Goal: Task Accomplishment & Management: Use online tool/utility

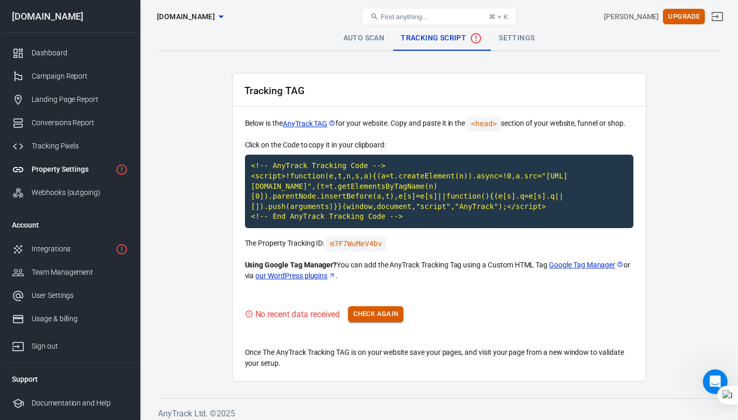
click at [387, 312] on button "Check Again" at bounding box center [375, 314] width 55 height 16
click at [376, 245] on code "m7F7WuMeV4bv" at bounding box center [356, 244] width 61 height 15
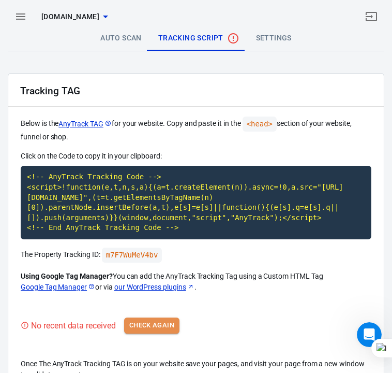
click at [166, 333] on button "Check Again" at bounding box center [151, 325] width 55 height 16
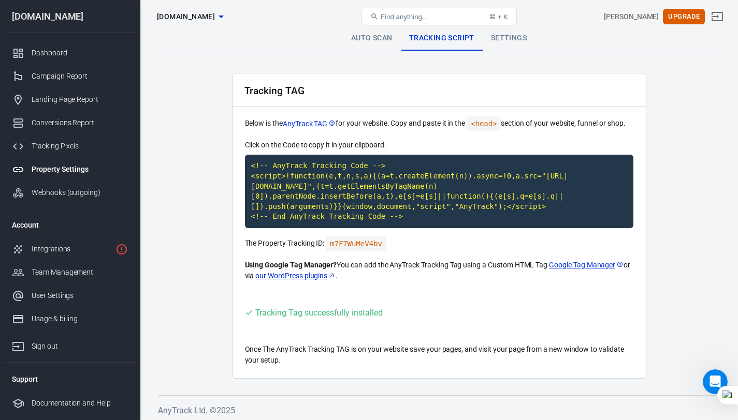
click at [365, 34] on link "Auto Scan" at bounding box center [372, 38] width 58 height 25
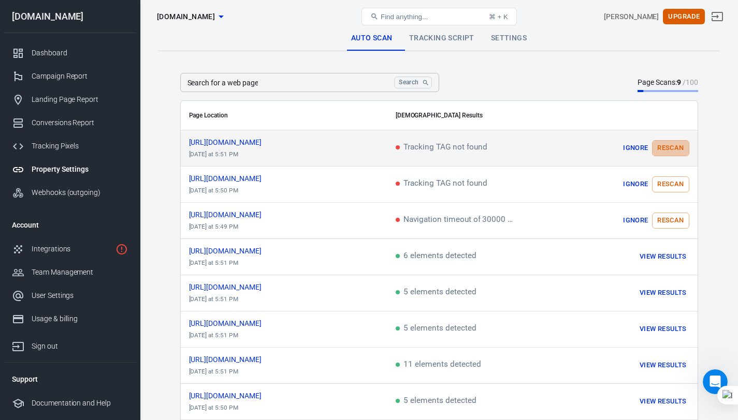
click at [669, 146] on button "Rescan" at bounding box center [670, 148] width 37 height 16
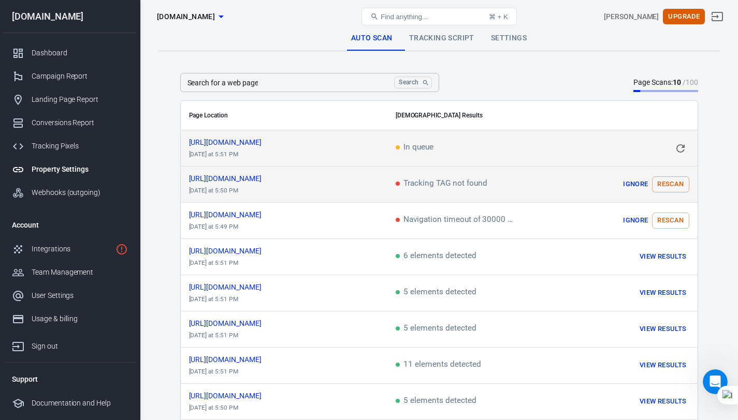
click at [677, 185] on button "Rescan" at bounding box center [670, 184] width 37 height 16
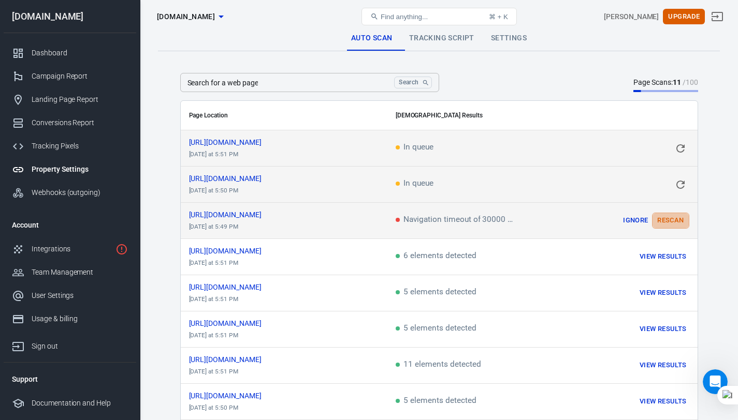
click at [678, 220] on button "Rescan" at bounding box center [670, 221] width 37 height 16
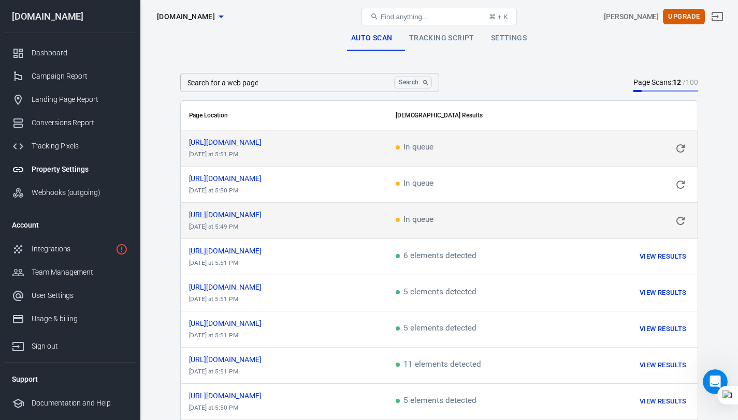
click at [507, 42] on link "Settings" at bounding box center [508, 38] width 52 height 25
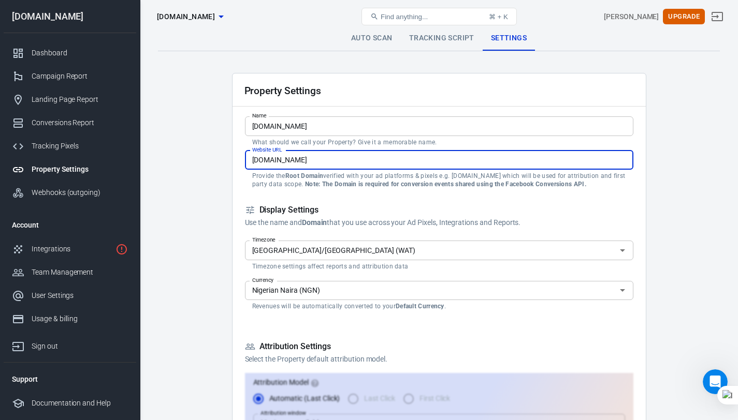
click at [374, 160] on input "[DOMAIN_NAME]" at bounding box center [439, 160] width 388 height 19
click at [363, 126] on input "[DOMAIN_NAME]" at bounding box center [439, 125] width 388 height 19
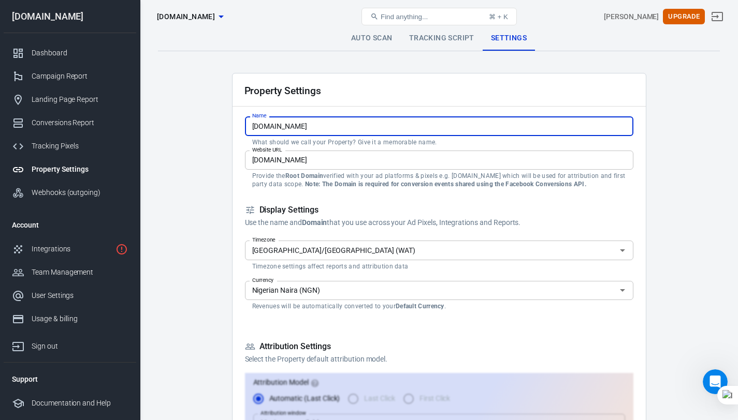
click at [425, 45] on link "Tracking Script" at bounding box center [442, 38] width 82 height 25
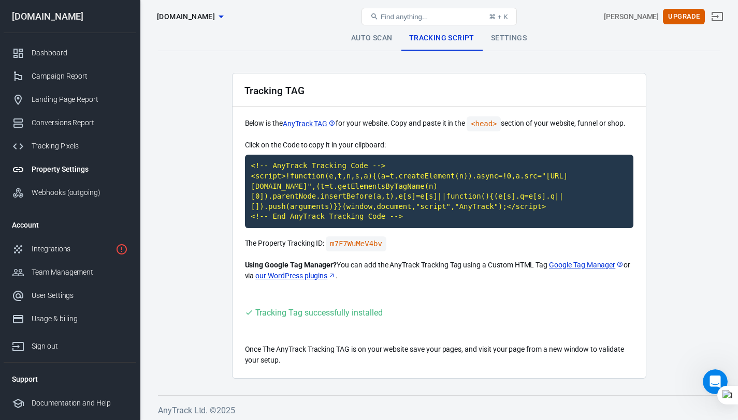
click at [396, 36] on link "Auto Scan" at bounding box center [372, 38] width 58 height 25
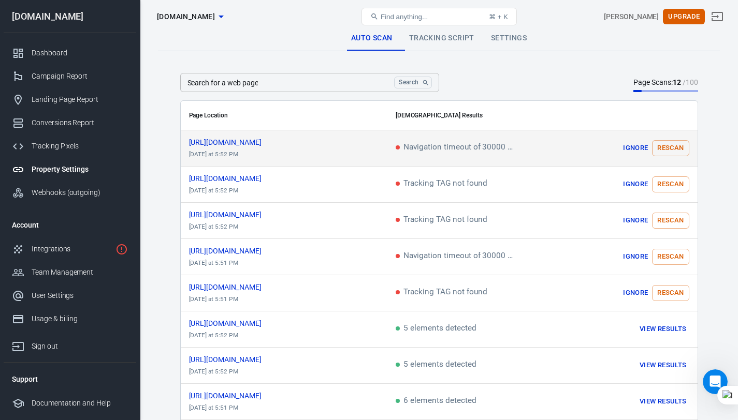
click at [659, 148] on button "Rescan" at bounding box center [670, 148] width 37 height 16
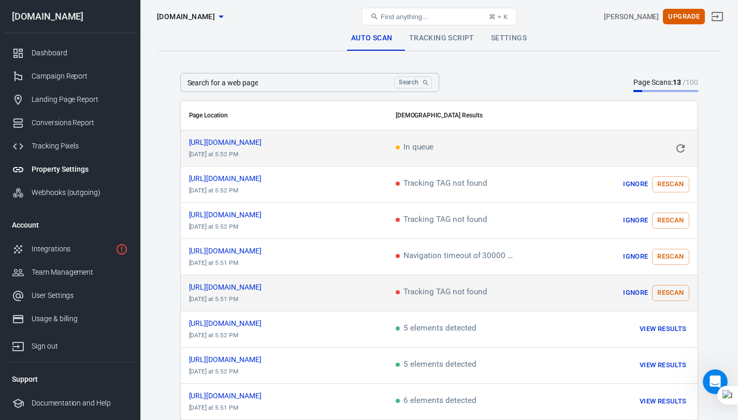
click at [674, 296] on button "Rescan" at bounding box center [670, 293] width 37 height 16
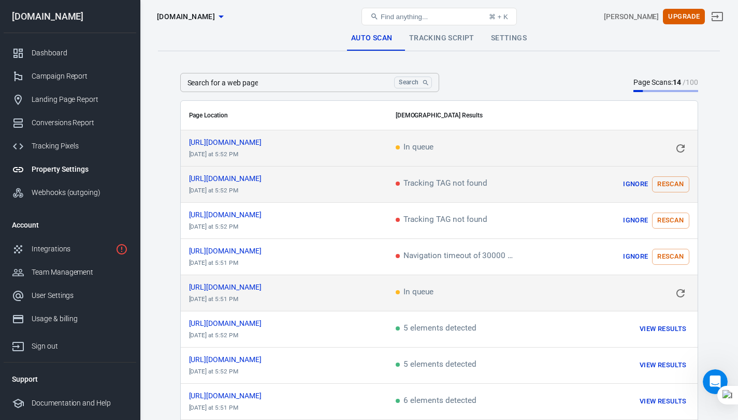
click at [680, 185] on button "Rescan" at bounding box center [670, 184] width 37 height 16
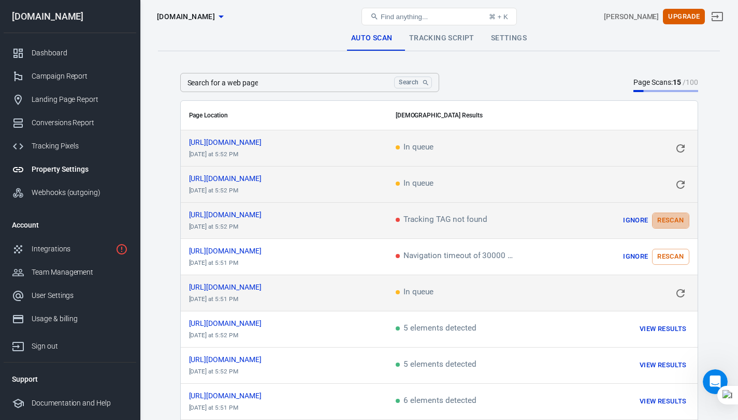
click at [668, 222] on button "Rescan" at bounding box center [670, 221] width 37 height 16
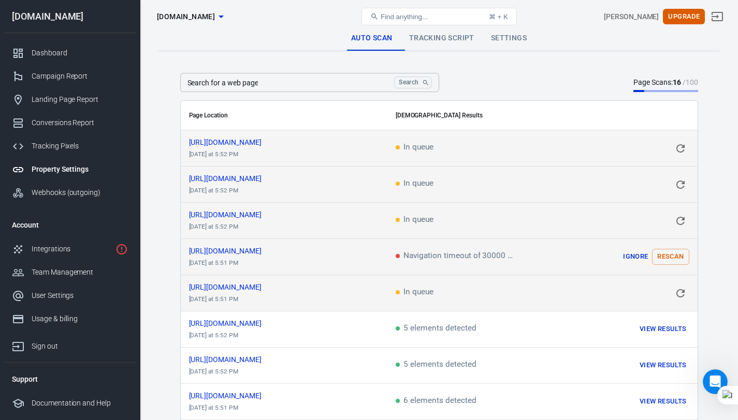
click at [676, 253] on button "Rescan" at bounding box center [670, 257] width 37 height 16
click at [227, 21] on icon "button" at bounding box center [221, 16] width 12 height 12
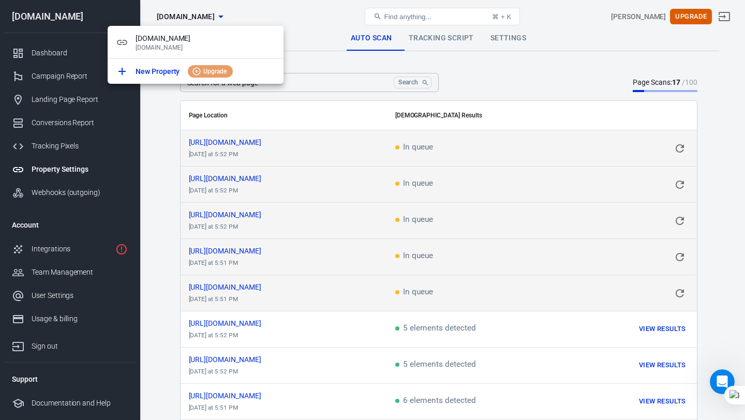
click at [311, 20] on div at bounding box center [372, 210] width 745 height 420
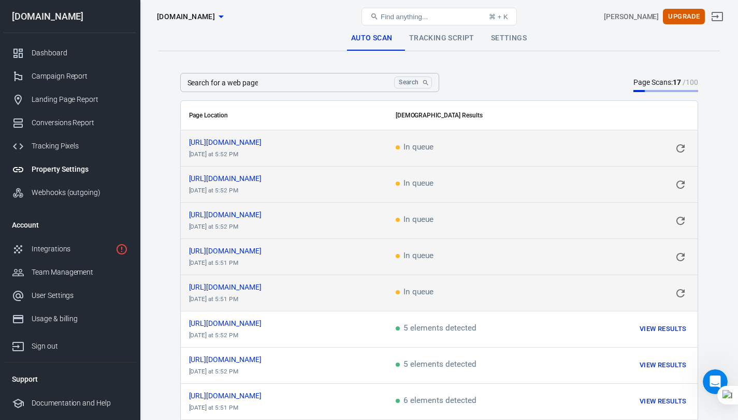
click at [499, 42] on link "Settings" at bounding box center [508, 38] width 52 height 25
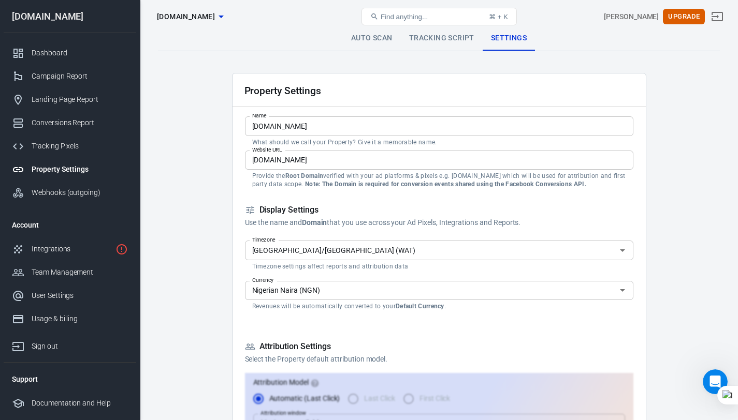
click at [382, 43] on link "Auto Scan" at bounding box center [372, 38] width 58 height 25
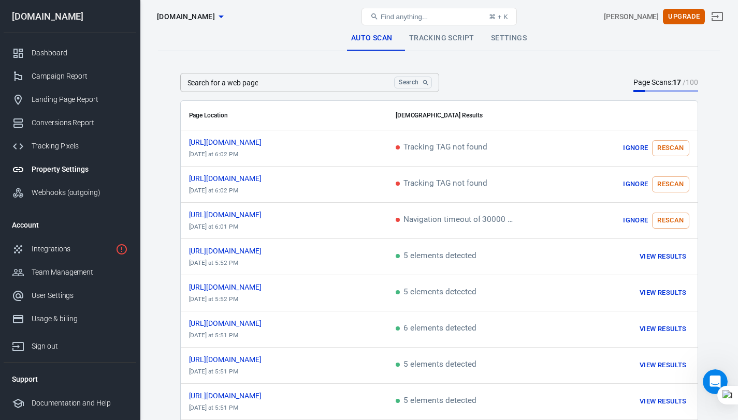
click at [201, 13] on span "[DOMAIN_NAME]" at bounding box center [186, 16] width 58 height 13
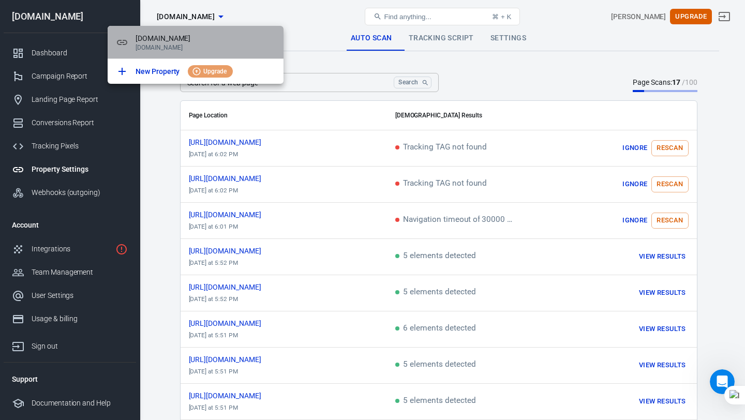
click at [205, 38] on span "[DOMAIN_NAME]" at bounding box center [206, 38] width 140 height 11
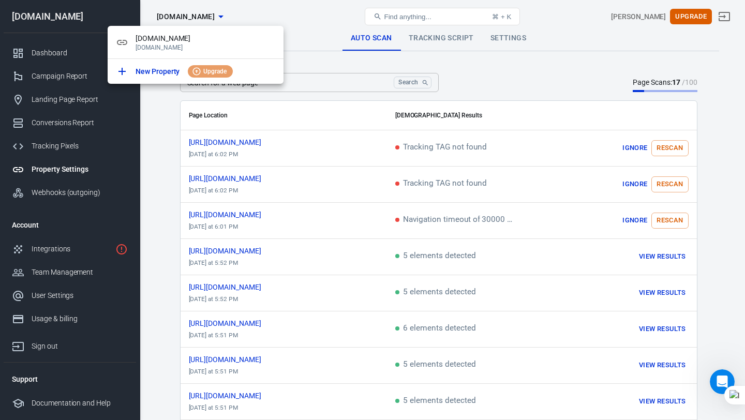
click at [300, 26] on div at bounding box center [372, 210] width 745 height 420
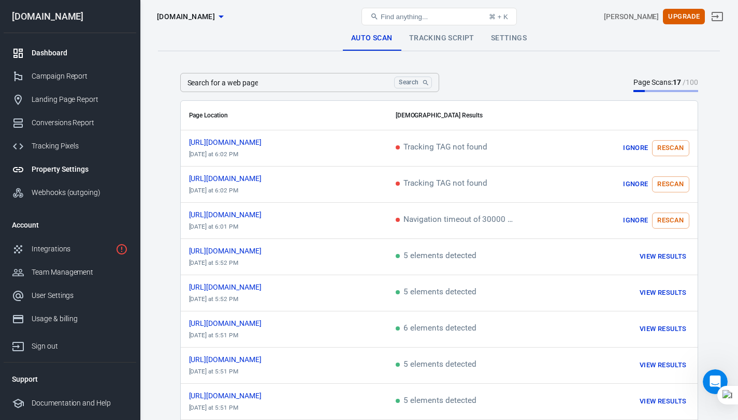
click at [38, 52] on div "Dashboard" at bounding box center [80, 53] width 96 height 11
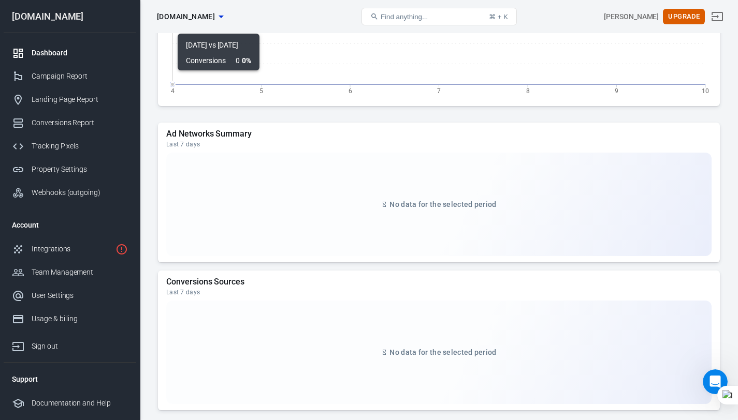
scroll to position [943, 0]
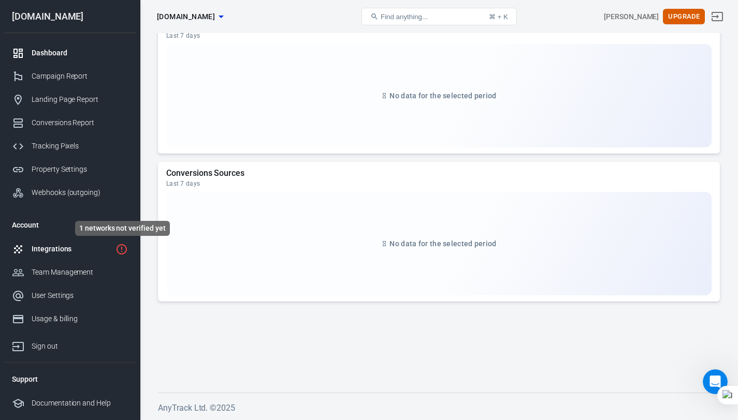
click at [121, 247] on icon "1 networks not verified yet" at bounding box center [121, 249] width 12 height 12
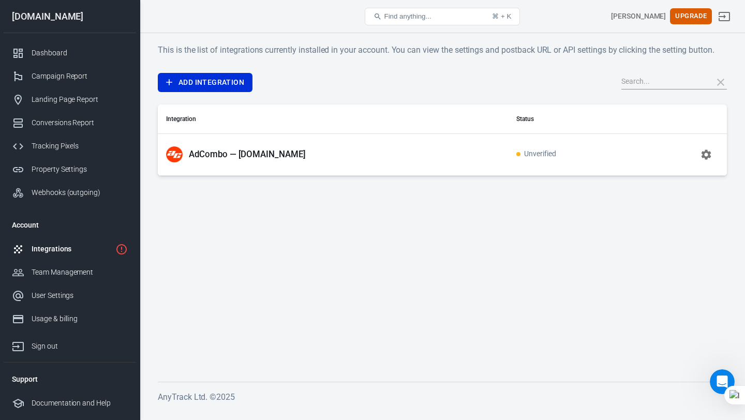
click at [704, 153] on icon "button" at bounding box center [707, 155] width 10 height 10
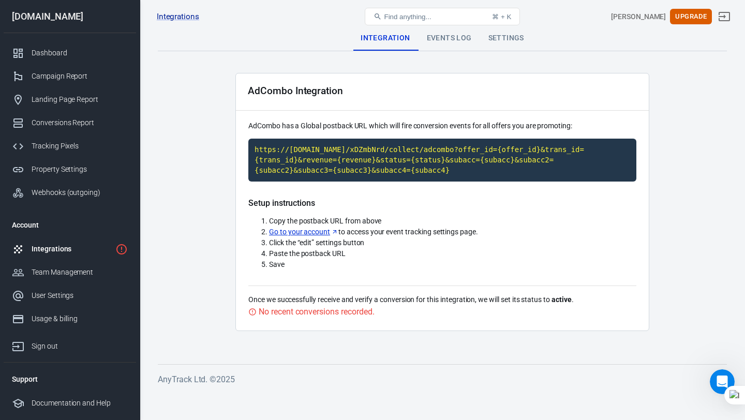
click at [320, 232] on link "Go to your account" at bounding box center [303, 232] width 69 height 11
click at [493, 154] on code "https://t1.anytrack.io/xDZmbNrd/collect/adcombo?offer_id={offer_id}&trans_id={t…" at bounding box center [442, 160] width 388 height 43
click at [117, 247] on icon "1 networks not verified yet" at bounding box center [121, 249] width 10 height 10
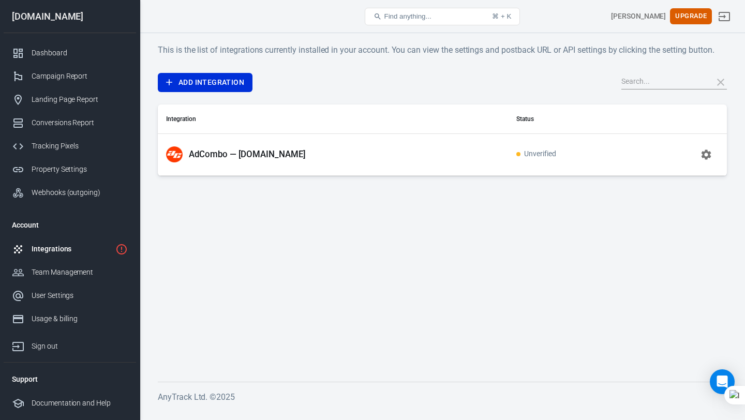
click at [666, 152] on td at bounding box center [681, 155] width 93 height 42
click at [217, 153] on p "AdCombo — [DOMAIN_NAME]" at bounding box center [247, 154] width 117 height 11
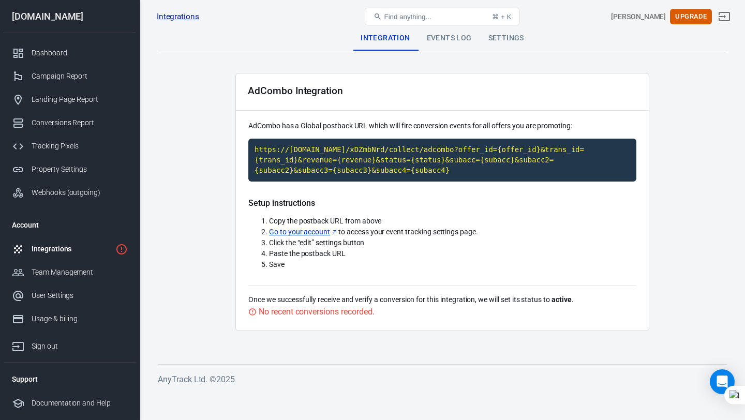
click at [378, 37] on div "Integration" at bounding box center [385, 38] width 66 height 25
click at [104, 246] on div "Integrations" at bounding box center [72, 249] width 80 height 11
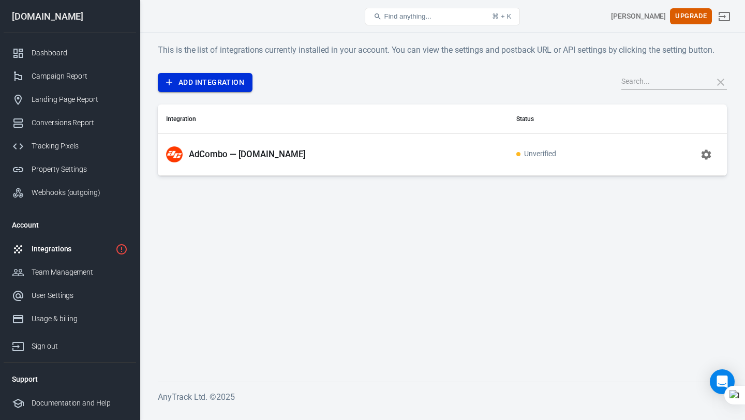
click at [231, 77] on link "Add Integration" at bounding box center [205, 82] width 95 height 19
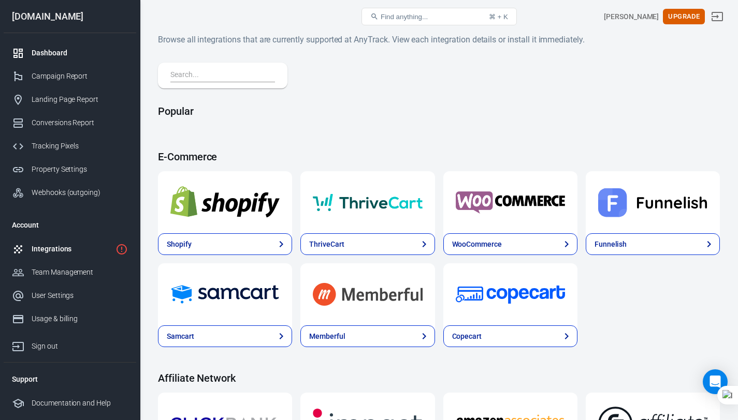
click at [56, 58] on div "Dashboard" at bounding box center [80, 53] width 96 height 11
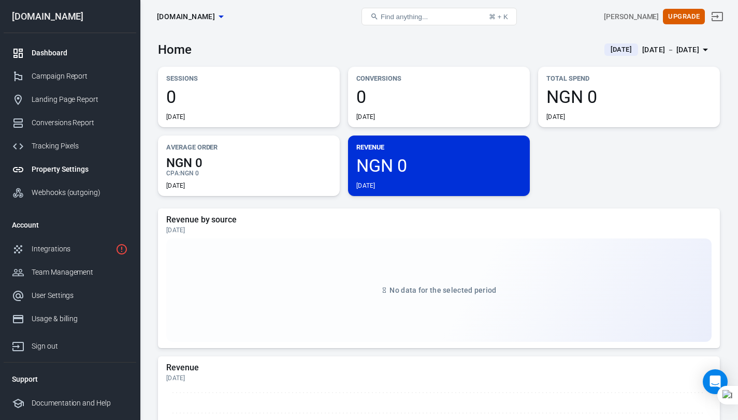
click at [51, 170] on div "Property Settings" at bounding box center [80, 169] width 96 height 11
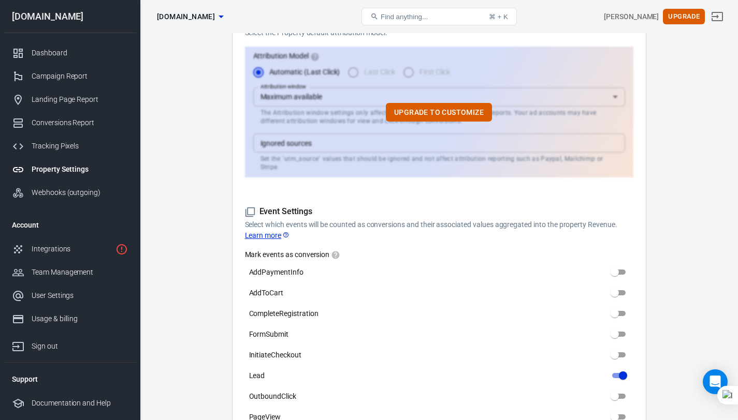
scroll to position [329, 0]
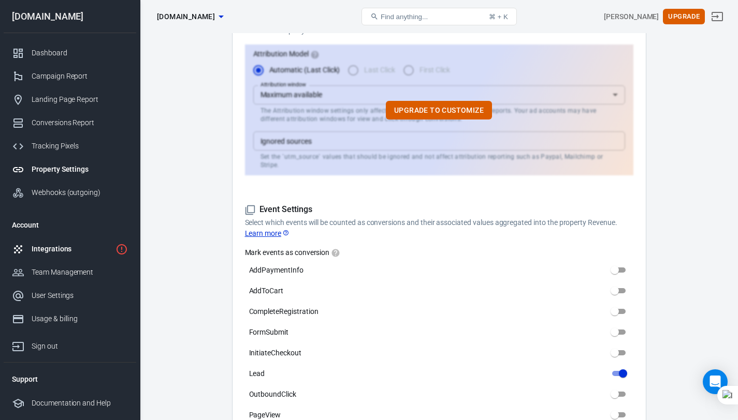
click at [65, 251] on div "Integrations" at bounding box center [72, 249] width 80 height 11
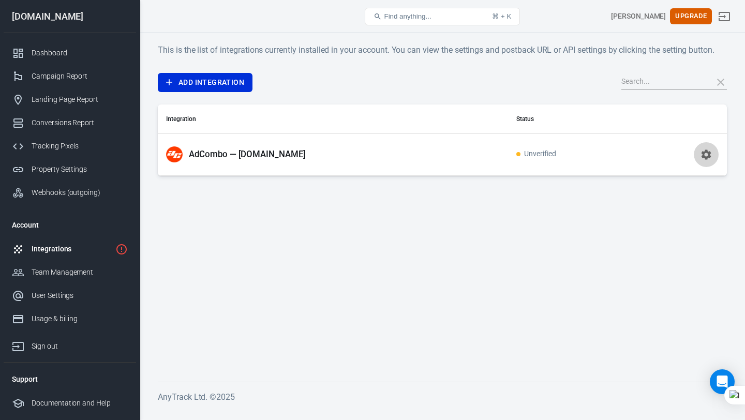
click at [709, 154] on icon "button" at bounding box center [707, 155] width 10 height 10
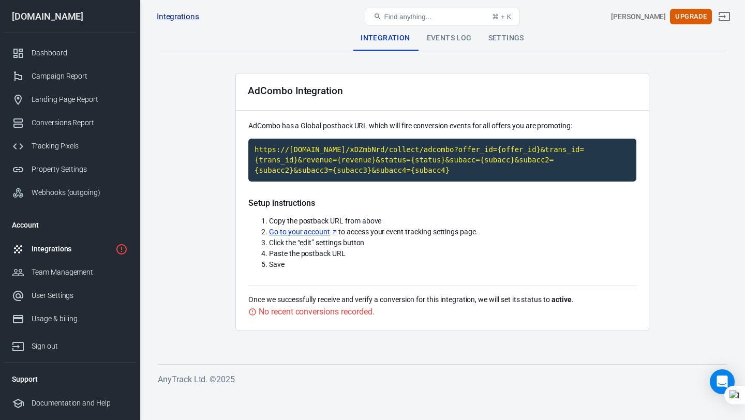
click at [303, 311] on div "No recent conversions recorded." at bounding box center [316, 311] width 115 height 13
click at [252, 311] on icon at bounding box center [252, 312] width 8 height 8
click at [247, 312] on div "AdCombo Integration AdCombo has a Global postback URL which will fire conversio…" at bounding box center [443, 202] width 414 height 258
click at [443, 42] on div "Events Log" at bounding box center [450, 38] width 62 height 25
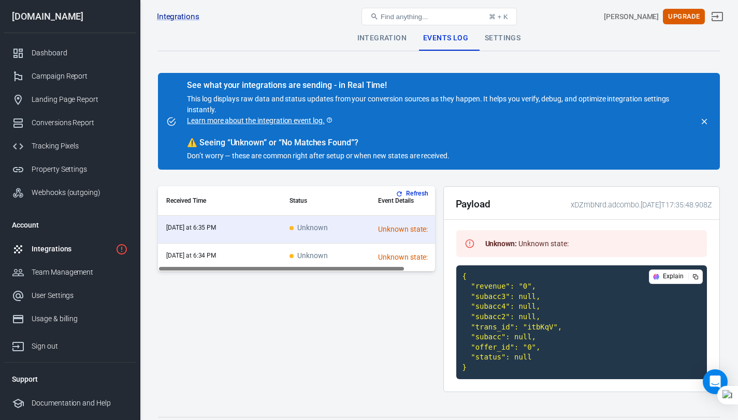
click at [420, 188] on th "Event Details" at bounding box center [419, 201] width 99 height 30
click at [415, 192] on button "Refresh" at bounding box center [412, 193] width 39 height 11
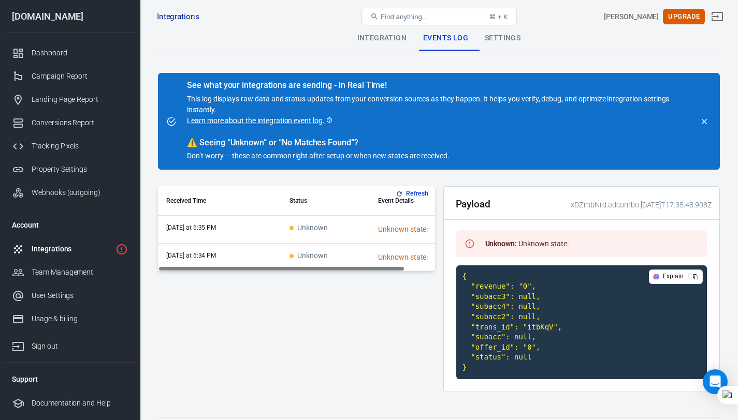
scroll to position [24, 0]
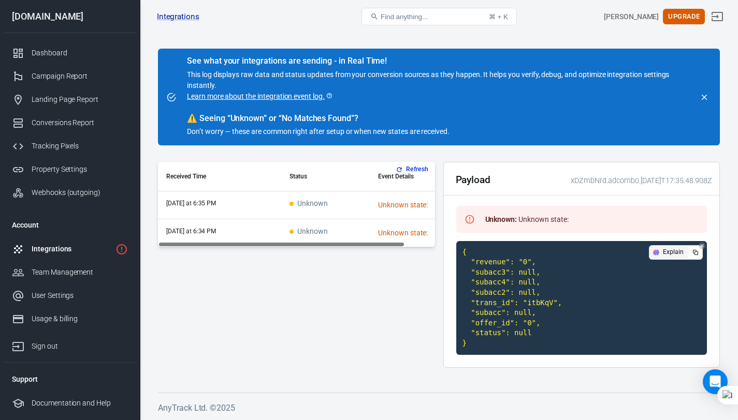
click at [672, 247] on div "Explain" at bounding box center [668, 252] width 39 height 13
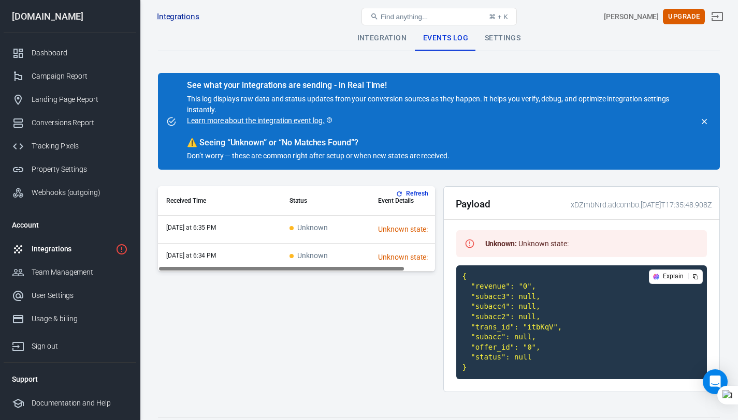
click at [508, 36] on div "Settings" at bounding box center [502, 38] width 52 height 25
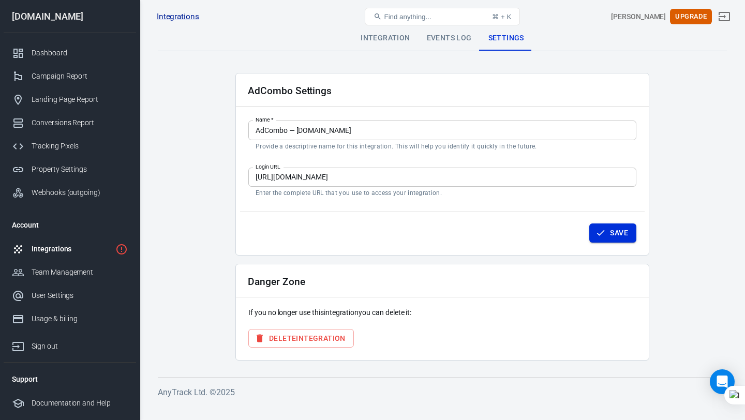
click at [605, 236] on icon "button" at bounding box center [601, 233] width 10 height 10
click at [607, 232] on button "Save" at bounding box center [613, 233] width 47 height 19
click at [454, 36] on div "Events Log" at bounding box center [450, 38] width 62 height 25
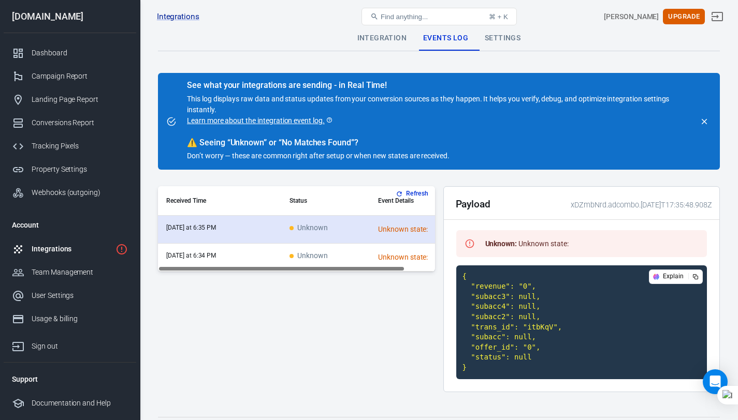
click at [310, 230] on span "Unknown" at bounding box center [308, 228] width 38 height 9
click at [348, 229] on td "Unknown" at bounding box center [325, 230] width 89 height 28
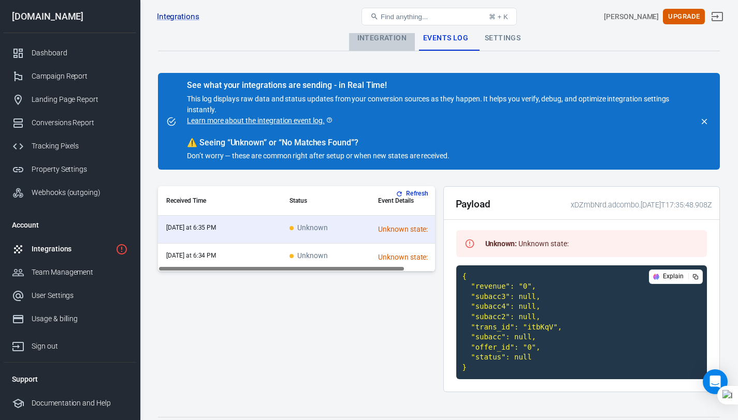
click at [386, 39] on div "Integration" at bounding box center [382, 38] width 66 height 25
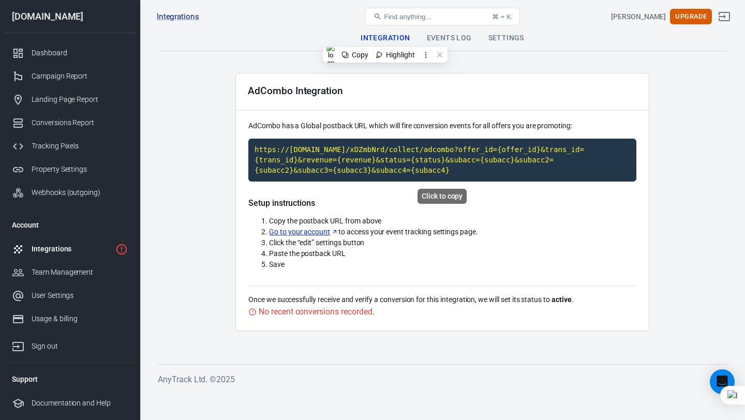
click at [430, 165] on code "https://t1.anytrack.io/xDZmbNrd/collect/adcombo?offer_id={offer_id}&trans_id={t…" at bounding box center [442, 160] width 388 height 43
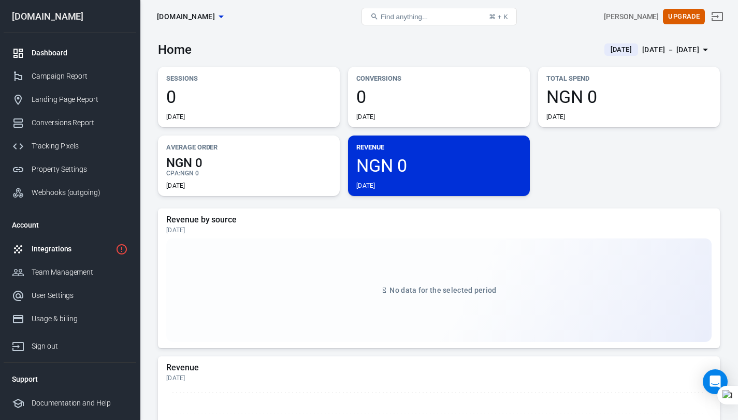
click at [103, 252] on div "Integrations" at bounding box center [72, 249] width 80 height 11
